Goal: Obtain resource: Download file/media

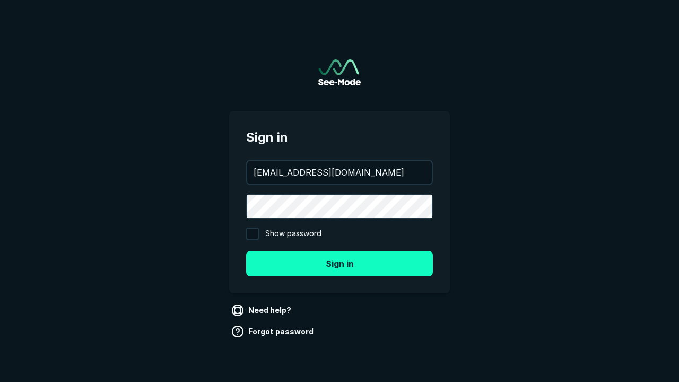
click at [339, 263] on button "Sign in" at bounding box center [339, 263] width 187 height 25
